Goal: Information Seeking & Learning: Learn about a topic

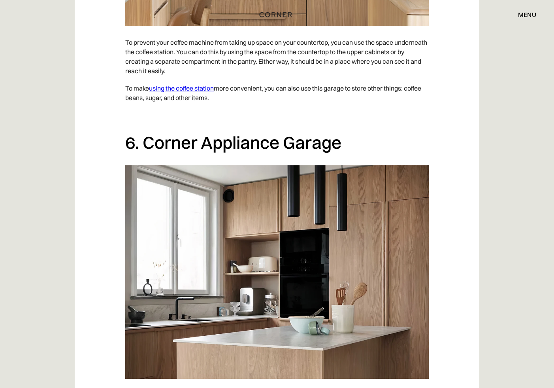
scroll to position [2217, 0]
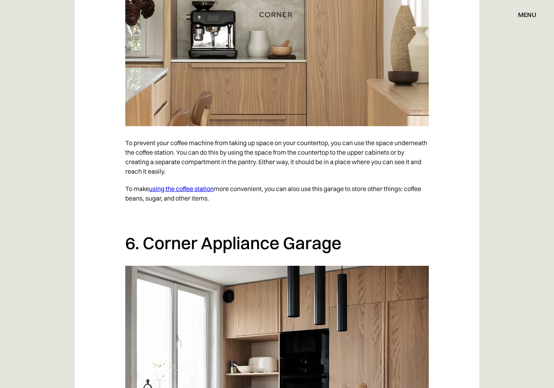
click at [188, 192] on link "using the coffee station" at bounding box center [181, 189] width 65 height 8
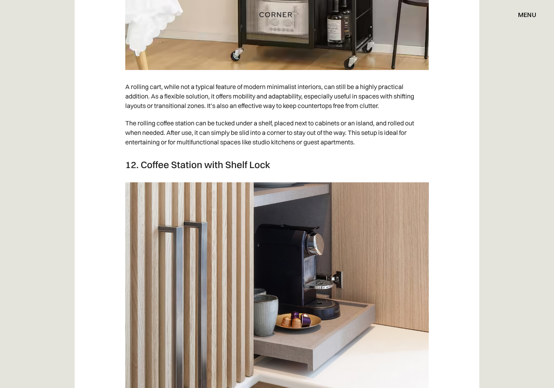
scroll to position [4544, 0]
